Goal: Entertainment & Leisure: Consume media (video, audio)

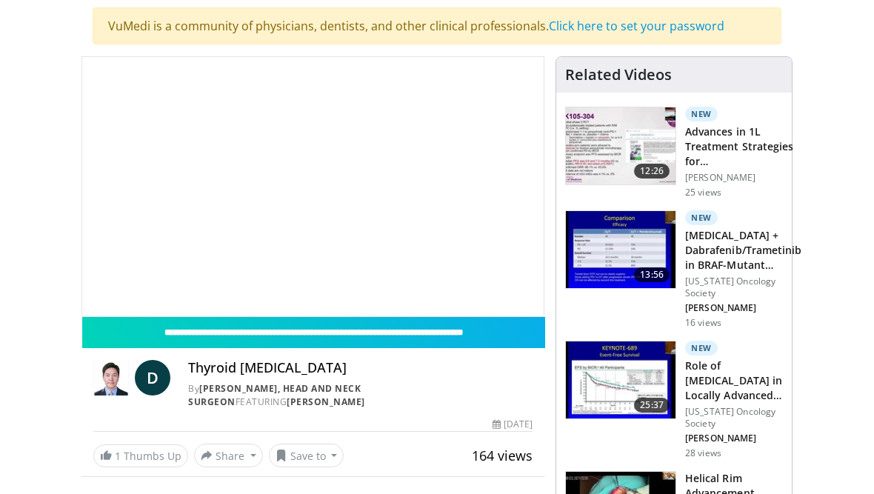
scroll to position [107, 0]
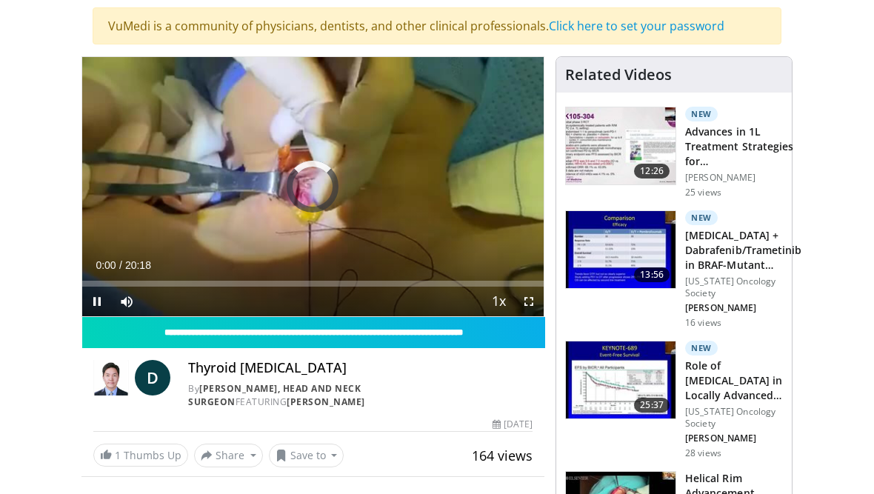
click at [97, 309] on span "Video Player" at bounding box center [97, 302] width 30 height 30
click at [313, 187] on icon "Video Player" at bounding box center [312, 186] width 41 height 41
